Goal: Task Accomplishment & Management: Use online tool/utility

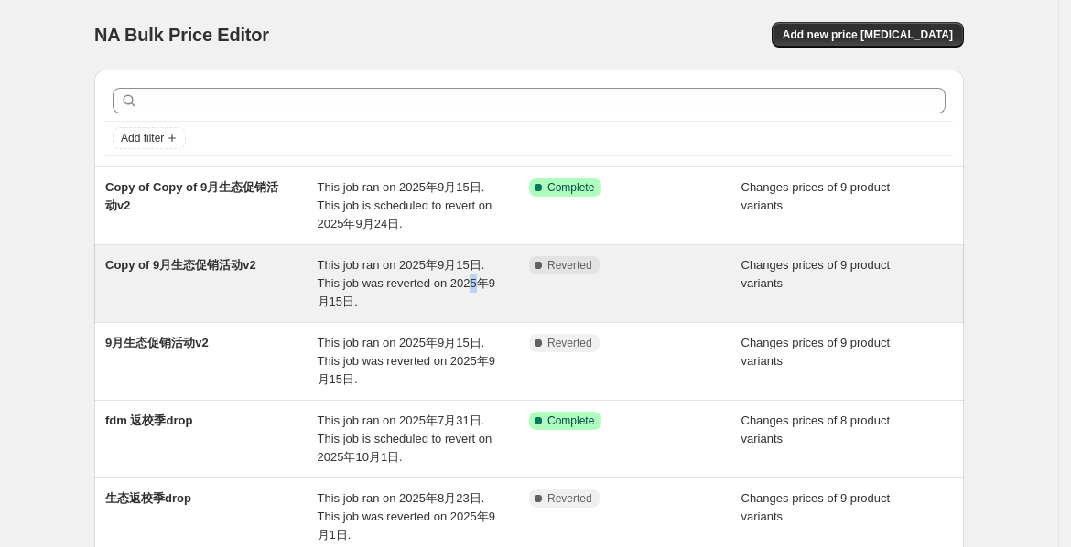
drag, startPoint x: 604, startPoint y: 279, endPoint x: 477, endPoint y: 291, distance: 127.8
click at [477, 291] on div "This job ran on 2025年9月15日. This job was reverted on 2025年9月15日." at bounding box center [424, 283] width 212 height 55
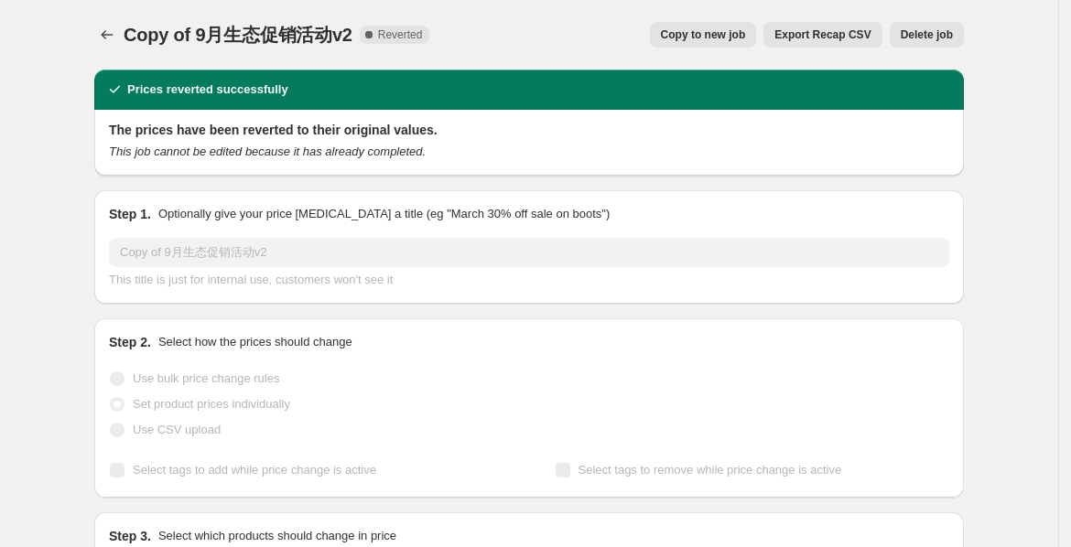
click at [953, 37] on span "Delete job" at bounding box center [927, 34] width 52 height 15
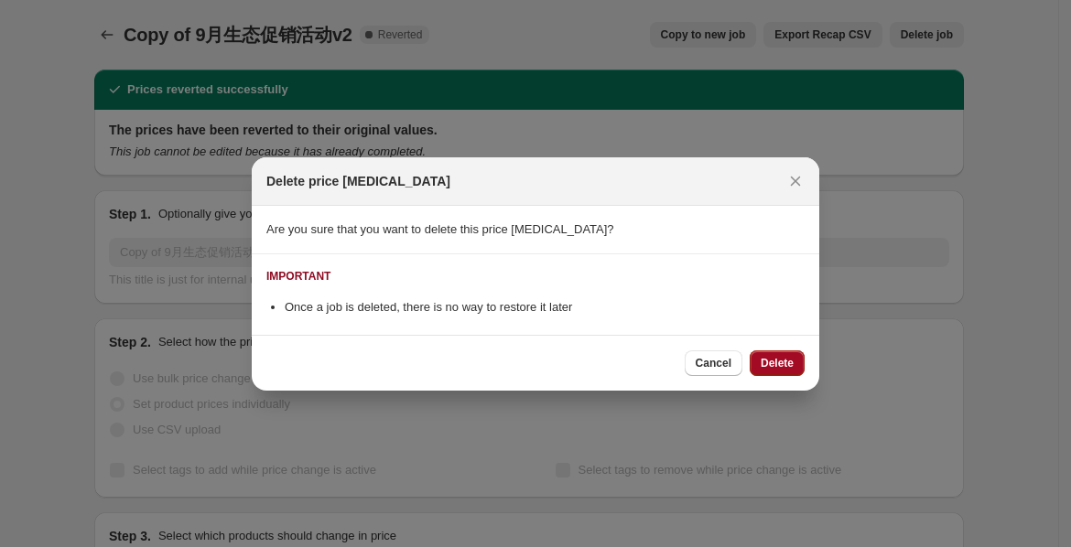
click at [772, 361] on span "Delete" at bounding box center [776, 363] width 33 height 15
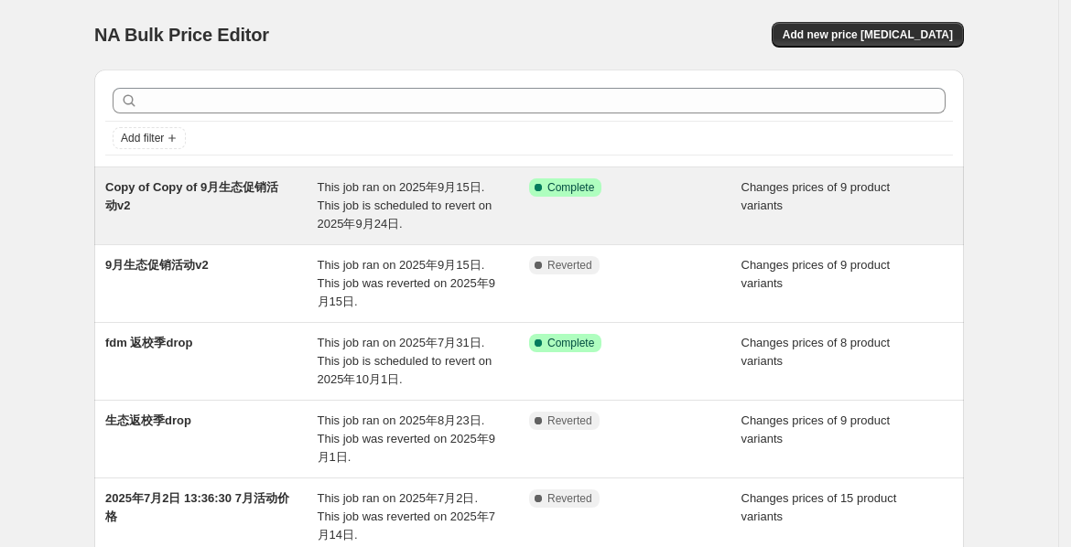
click at [324, 213] on div "This job ran on 2025年9月15日. This job is scheduled to revert on 2025年9月24日." at bounding box center [424, 205] width 212 height 55
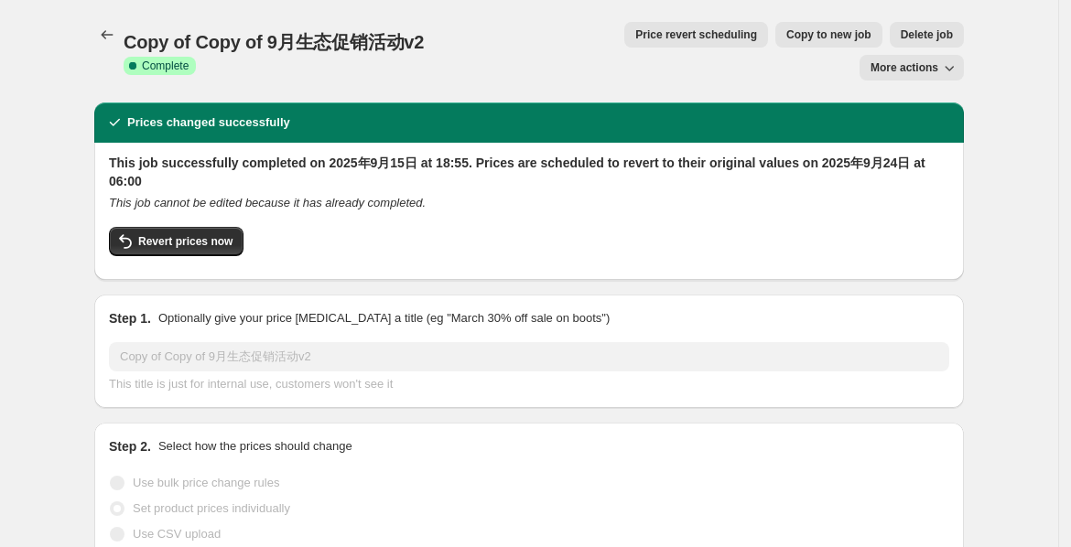
click at [274, 32] on span "Copy of Copy of 9月生态促销活动v2" at bounding box center [274, 42] width 300 height 20
